Goal: Navigation & Orientation: Go to known website

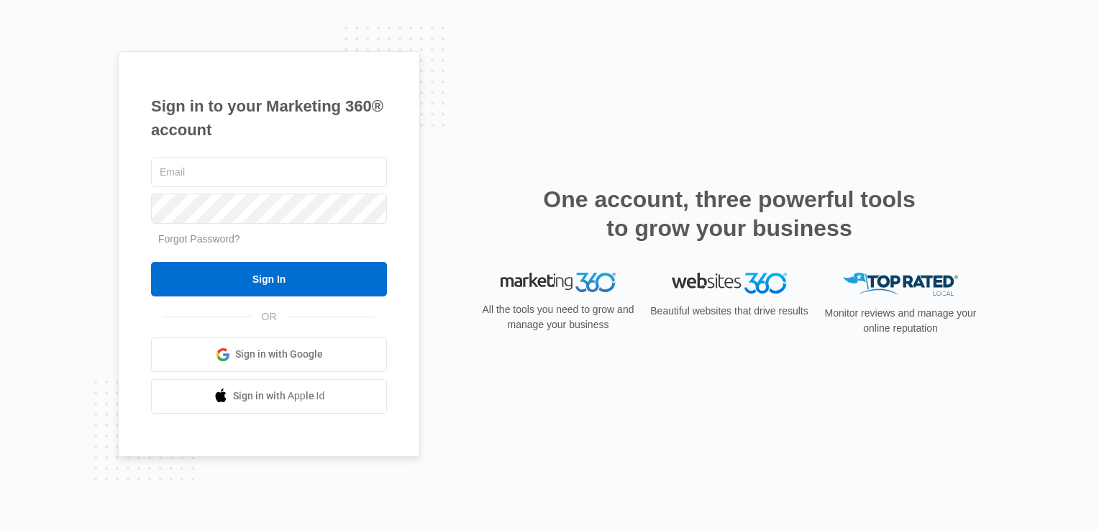
type input "[EMAIL_ADDRESS][DOMAIN_NAME]"
click at [277, 356] on span "Sign in with Google" at bounding box center [279, 354] width 88 height 15
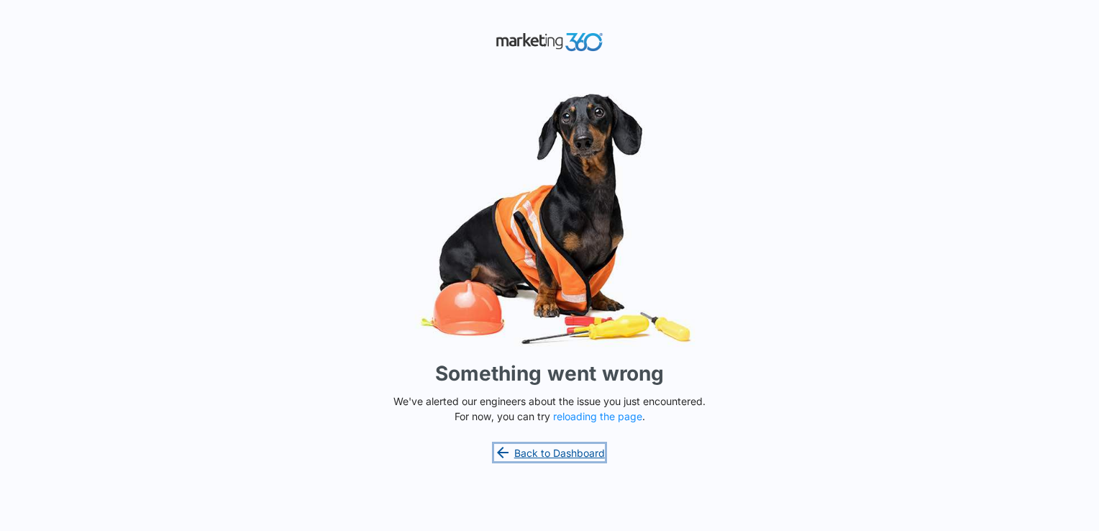
click at [557, 456] on link "Back to Dashboard" at bounding box center [549, 452] width 111 height 17
click at [600, 417] on button "reloading the page" at bounding box center [597, 417] width 89 height 12
click at [552, 451] on link "Back to Dashboard" at bounding box center [549, 452] width 111 height 17
click at [627, 420] on button "reloading the page" at bounding box center [597, 417] width 89 height 12
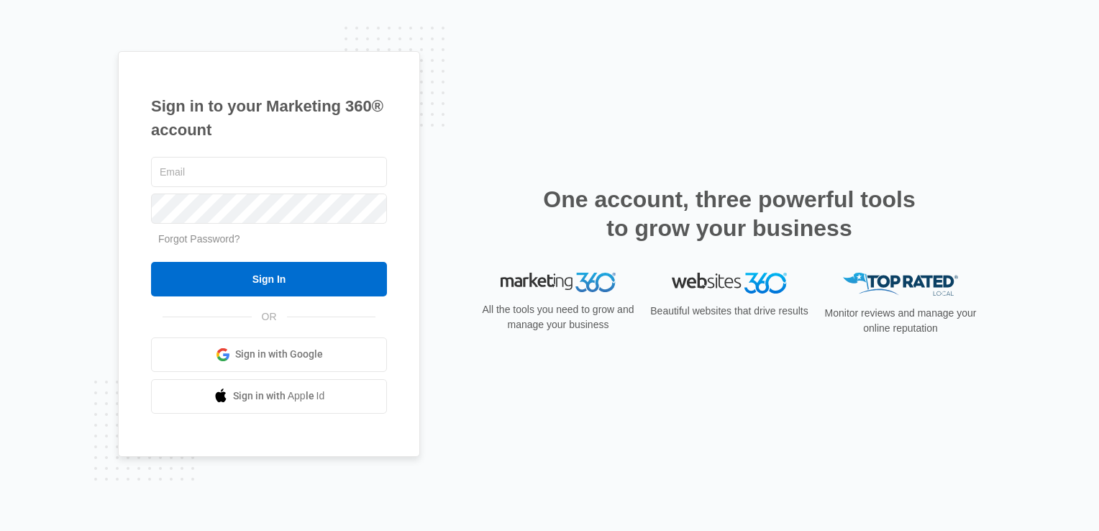
type input "marino@nulookcabinetrefinishing.com"
click at [244, 353] on span "Sign in with Google" at bounding box center [279, 354] width 88 height 15
type input "[EMAIL_ADDRESS][DOMAIN_NAME]"
click at [311, 353] on span "Sign in with Google" at bounding box center [279, 354] width 88 height 15
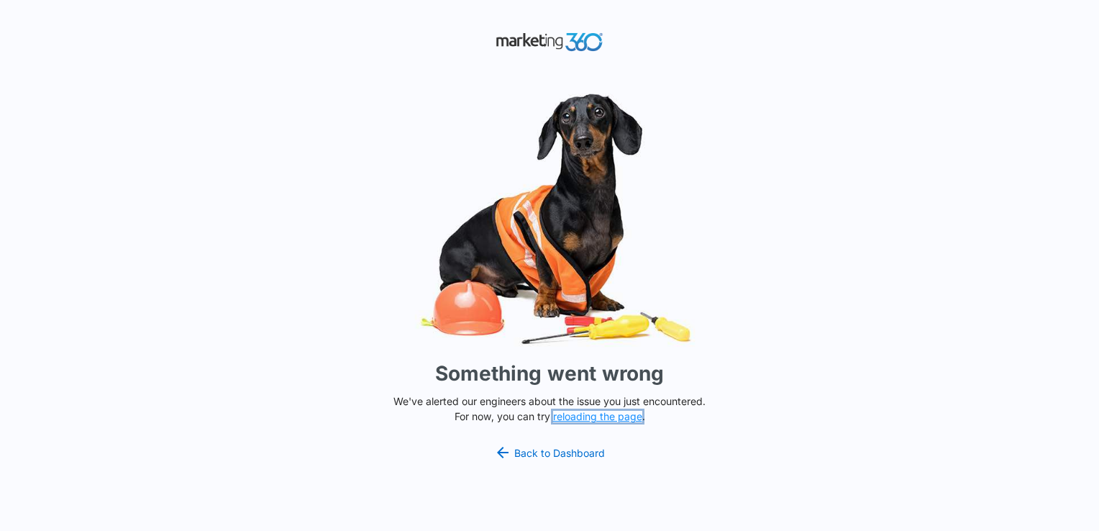
click at [584, 418] on button "reloading the page" at bounding box center [597, 417] width 89 height 12
click at [550, 450] on link "Back to Dashboard" at bounding box center [549, 452] width 111 height 17
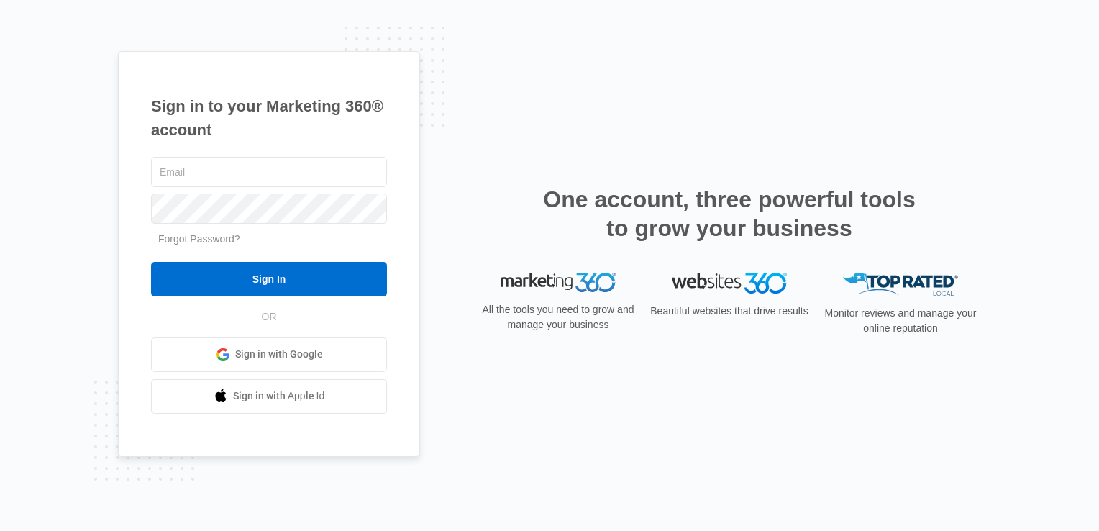
type input "[EMAIL_ADDRESS][DOMAIN_NAME]"
click at [314, 352] on span "Sign in with Google" at bounding box center [279, 354] width 88 height 15
type input "marino@nulookcabinetrefinishing.com"
click at [344, 358] on link "Sign in with Google" at bounding box center [269, 354] width 236 height 35
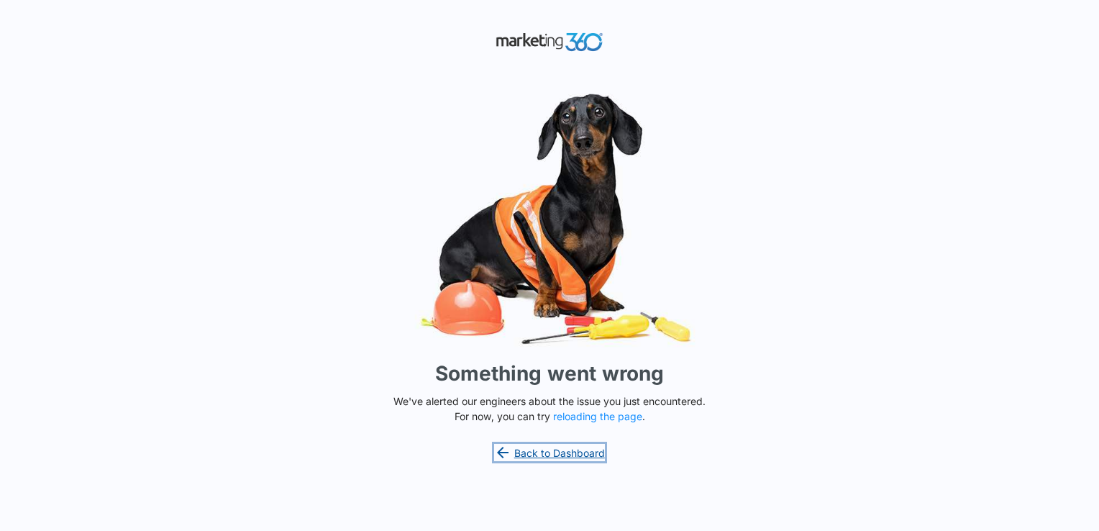
click at [593, 452] on link "Back to Dashboard" at bounding box center [549, 452] width 111 height 17
